Goal: Transaction & Acquisition: Obtain resource

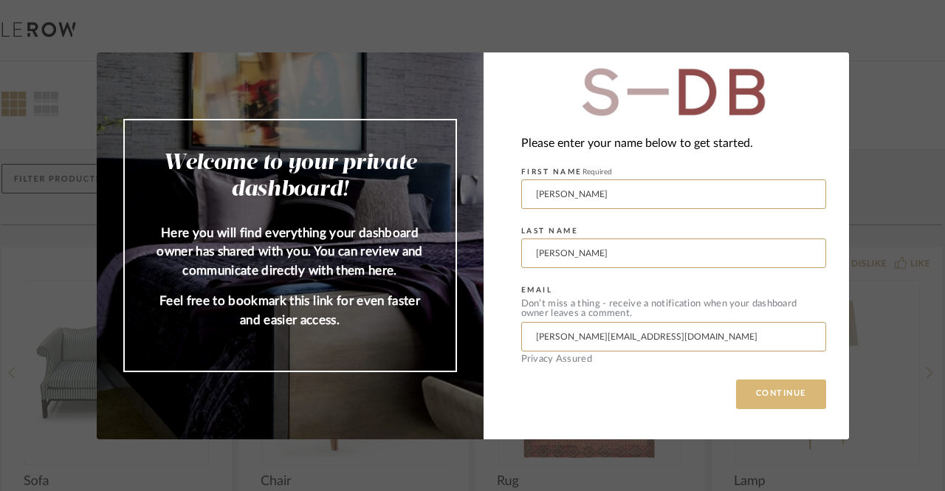
click at [745, 389] on button "CONTINUE" at bounding box center [781, 395] width 90 height 30
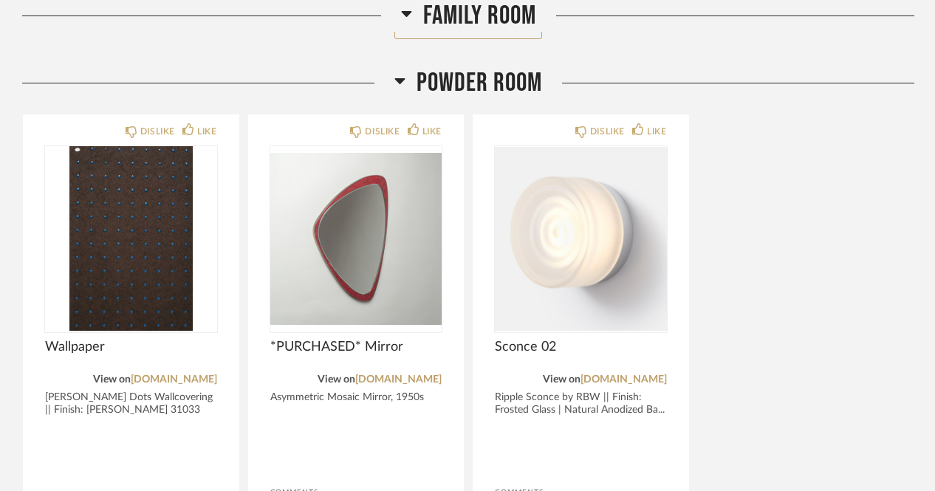
scroll to position [1377, 0]
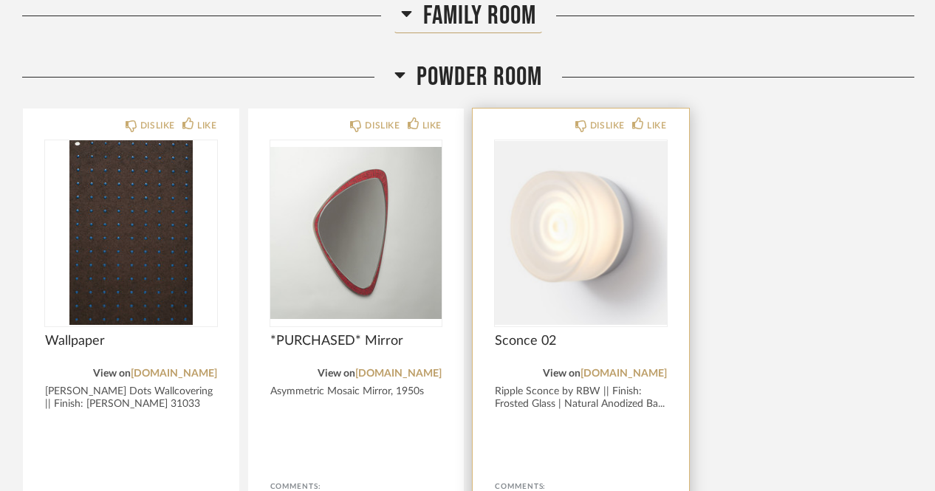
click at [615, 243] on div at bounding box center [581, 232] width 172 height 185
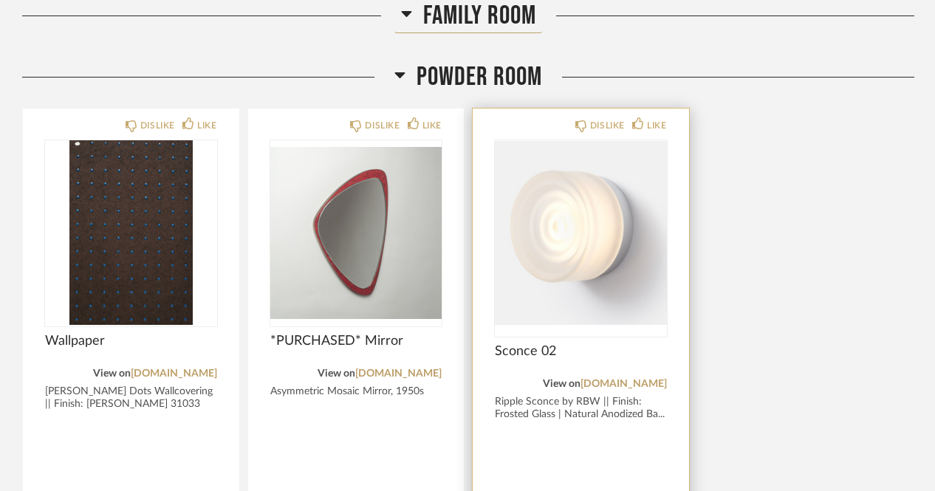
click at [615, 243] on img "0" at bounding box center [581, 232] width 172 height 185
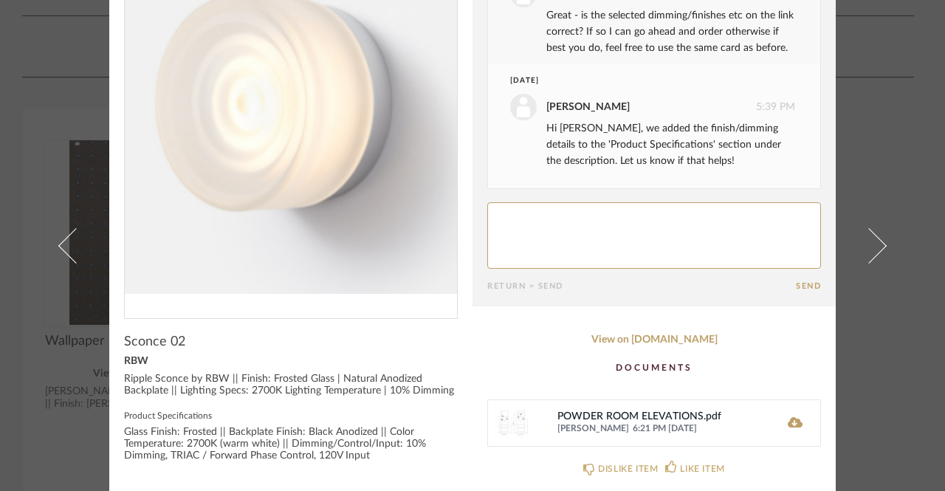
scroll to position [140, 0]
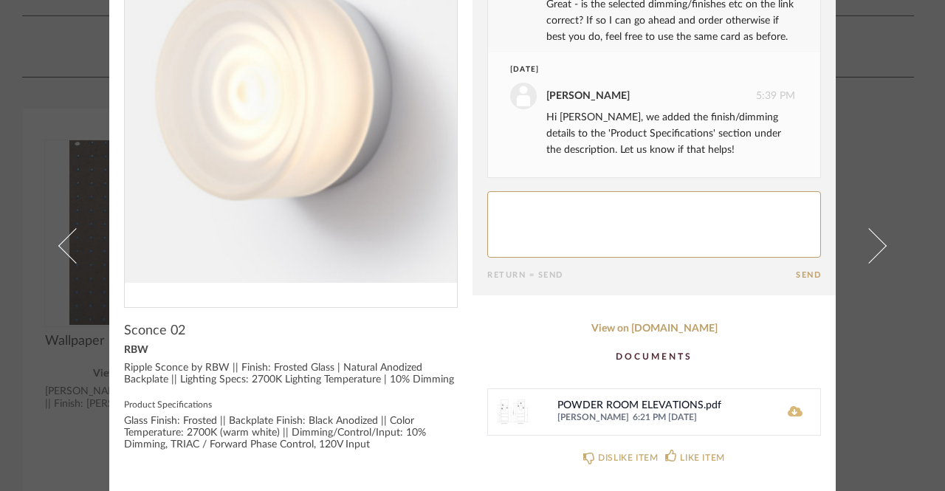
click at [788, 410] on icon at bounding box center [795, 411] width 15 height 10
